Goal: Feedback & Contribution: Contribute content

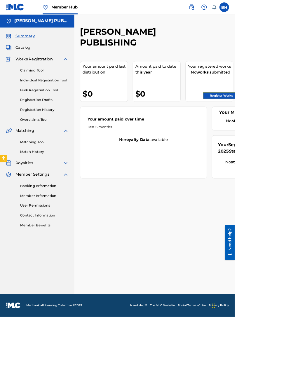
click at [269, 116] on link "Register Works" at bounding box center [269, 116] width 45 height 9
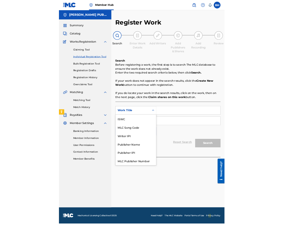
scroll to position [15, 0]
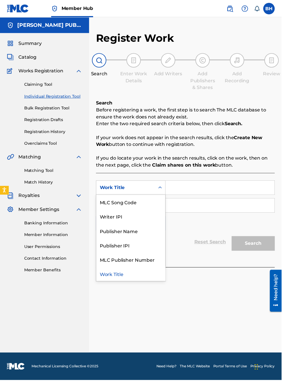
click at [130, 249] on div "Publisher IPI" at bounding box center [133, 249] width 70 height 15
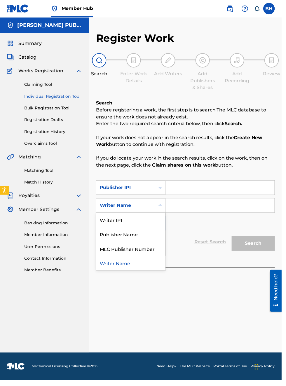
click at [137, 236] on div "Publisher Name" at bounding box center [133, 237] width 70 height 15
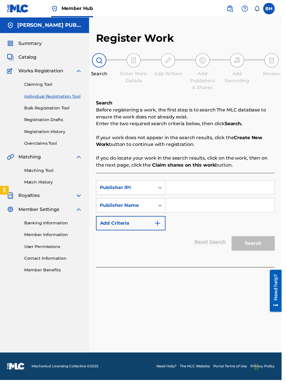
click at [198, 191] on input "Search Form" at bounding box center [223, 190] width 111 height 14
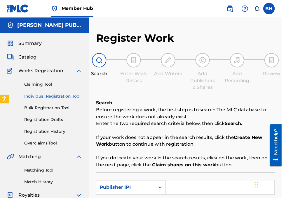
type input "00340604990"
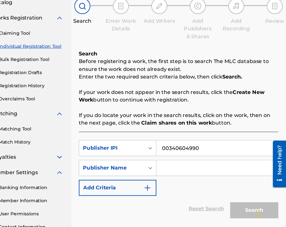
scroll to position [19, 26]
click at [191, 172] on input "Search Form" at bounding box center [223, 172] width 111 height 14
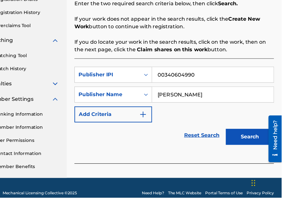
scroll to position [108, 0]
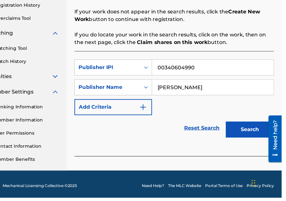
type input "[PERSON_NAME]"
click at [264, 144] on button "Search" at bounding box center [257, 139] width 44 height 15
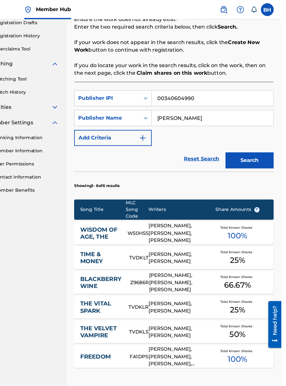
scroll to position [85, 0]
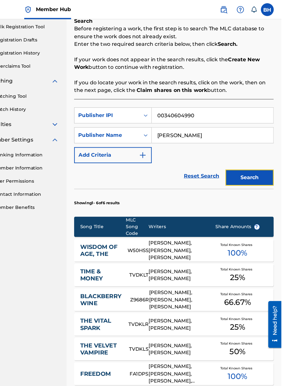
click at [264, 162] on button "Search" at bounding box center [257, 161] width 44 height 15
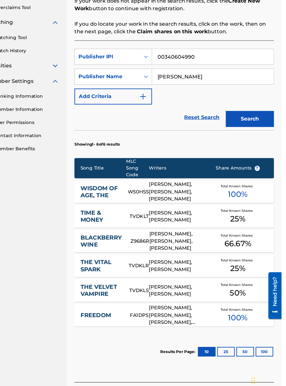
scroll to position [0, 0]
